Goal: Task Accomplishment & Management: Complete application form

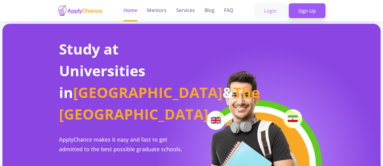
drag, startPoint x: 0, startPoint y: 0, endPoint x: 269, endPoint y: 11, distance: 269.7
click at [269, 11] on link "Login" at bounding box center [270, 10] width 32 height 15
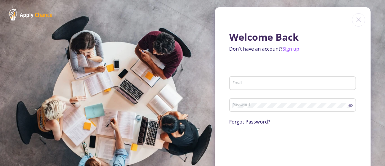
click at [255, 86] on input "Email" at bounding box center [293, 83] width 123 height 5
click at [264, 83] on input "Email" at bounding box center [293, 83] width 123 height 5
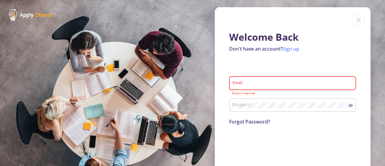
click at [288, 49] on link "Sign up" at bounding box center [291, 48] width 17 height 7
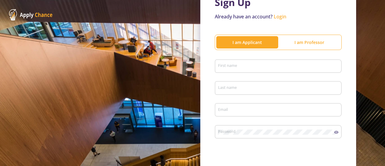
scroll to position [45, 0]
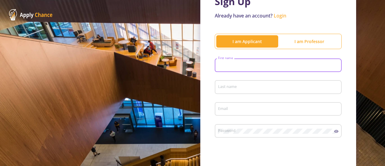
click at [239, 65] on input "First name" at bounding box center [279, 65] width 123 height 5
type input "Mohammad Musa"
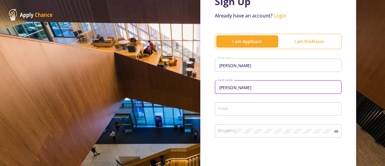
type input "Faizi"
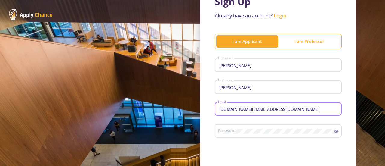
type input "mohfaizi.hr@gmail.com"
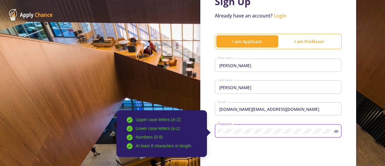
click at [335, 132] on icon at bounding box center [336, 131] width 5 height 3
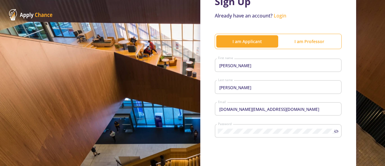
click at [336, 132] on icon at bounding box center [337, 131] width 3 height 2
click at [335, 132] on icon at bounding box center [336, 131] width 5 height 3
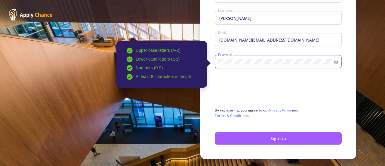
scroll to position [114, 0]
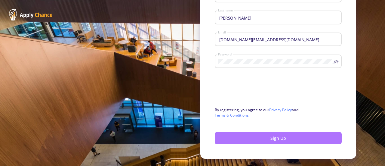
click at [266, 139] on button "Sign Up" at bounding box center [278, 138] width 127 height 12
click at [263, 140] on button "Sign Up" at bounding box center [278, 138] width 127 height 12
click at [286, 140] on button "Sign Up" at bounding box center [278, 138] width 127 height 12
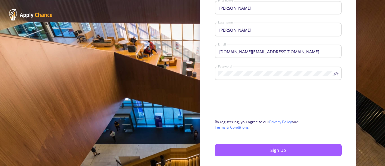
scroll to position [129, 0]
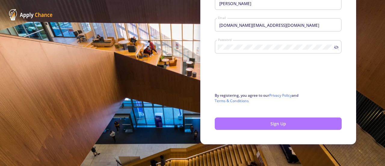
click at [265, 122] on button "Sign Up" at bounding box center [278, 123] width 127 height 12
